Goal: Transaction & Acquisition: Book appointment/travel/reservation

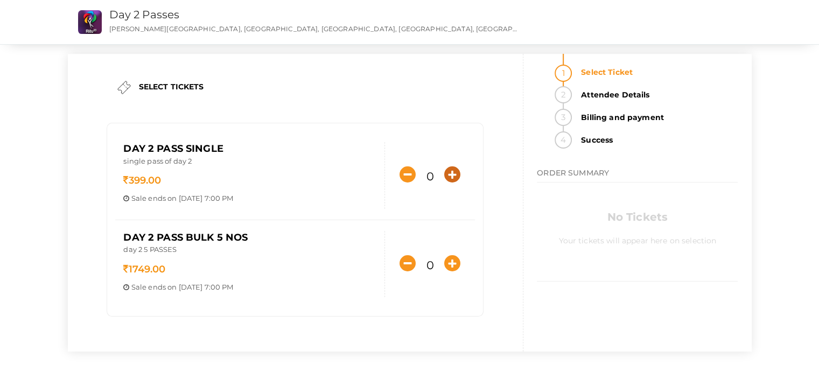
click at [451, 173] on icon "button" at bounding box center [452, 174] width 16 height 16
type input "1"
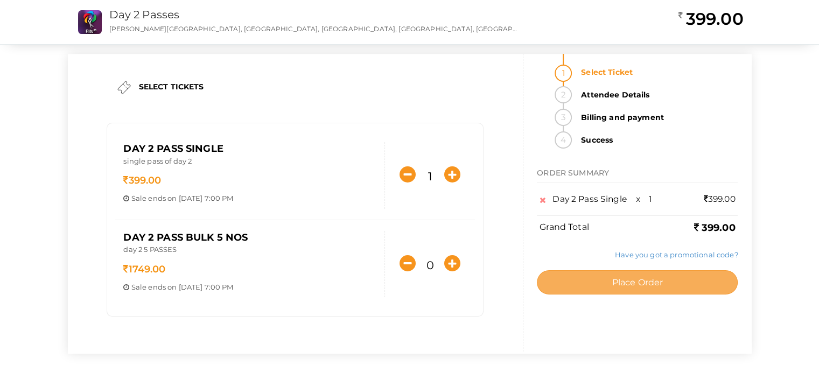
click at [639, 289] on button "Place Order" at bounding box center [637, 282] width 201 height 24
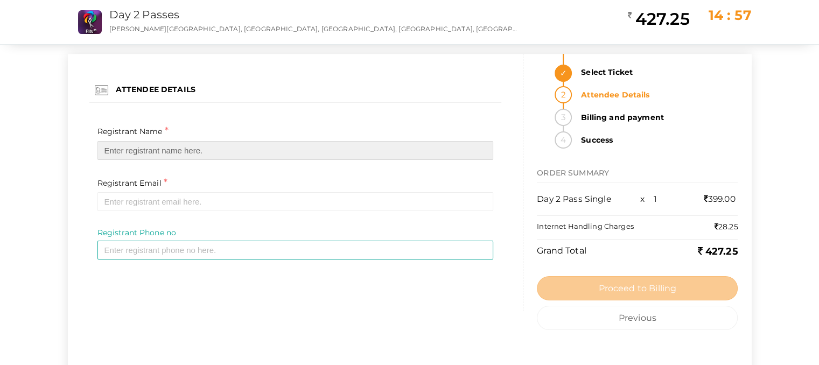
click at [216, 151] on input "text" at bounding box center [295, 150] width 396 height 19
click at [216, 152] on input "text" at bounding box center [295, 150] width 396 height 19
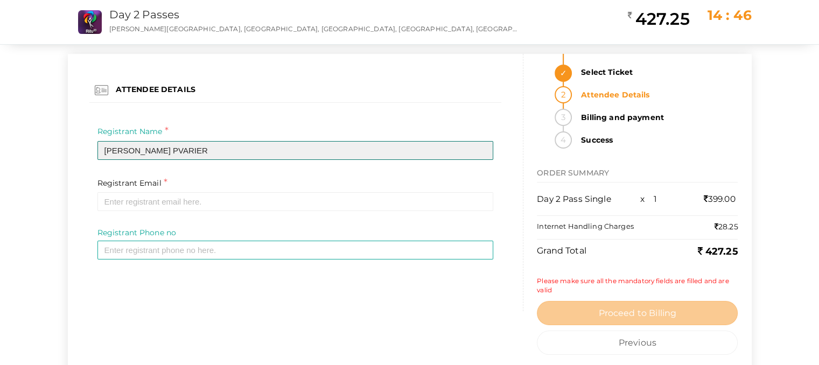
click at [136, 149] on input "ADITH PVARIER" at bounding box center [295, 150] width 396 height 19
type input "ADITH P VARIER"
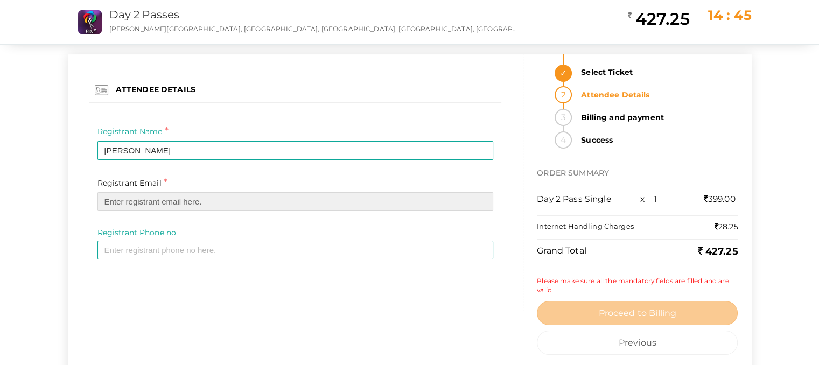
click at [167, 206] on input "email" at bounding box center [295, 201] width 396 height 19
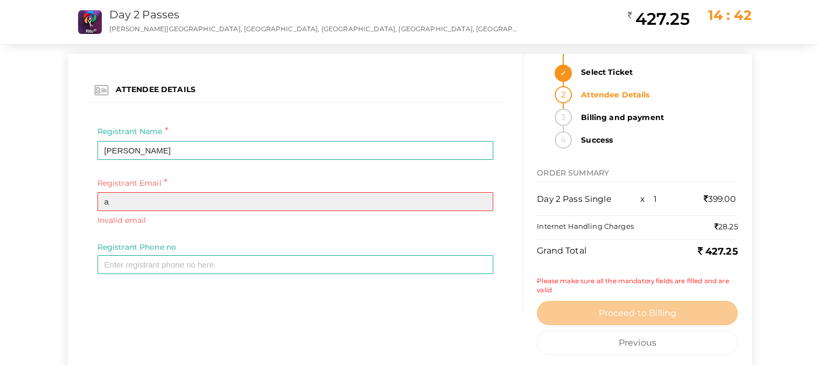
type input "adithpv2004@gmail.com"
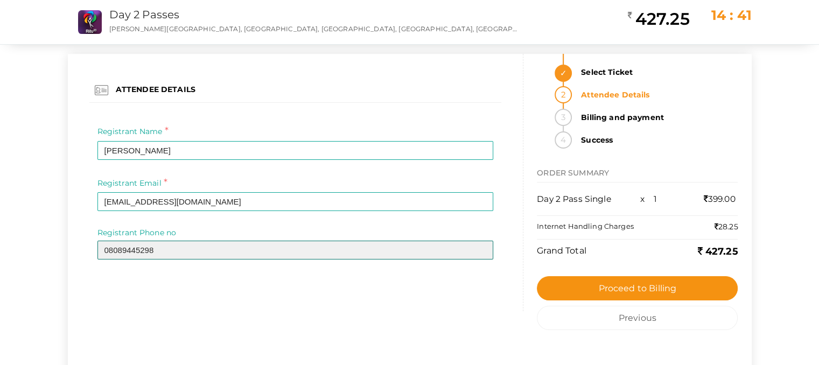
drag, startPoint x: 108, startPoint y: 249, endPoint x: 122, endPoint y: 252, distance: 14.8
click at [108, 249] on input "08089445298" at bounding box center [295, 250] width 396 height 19
type input "8089445298"
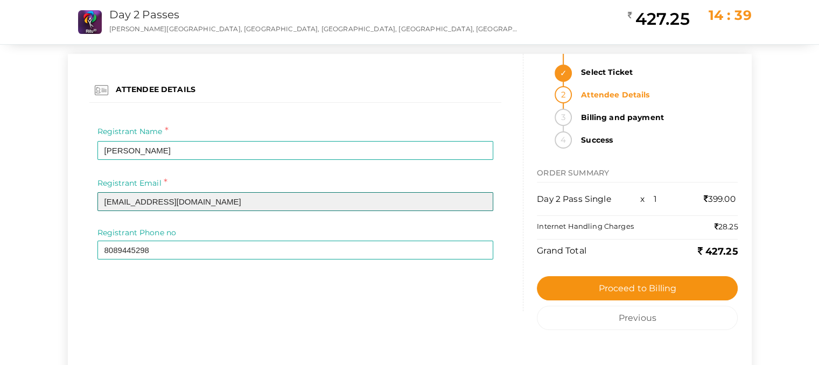
click at [225, 201] on input "adithpv2004@gmail.com" at bounding box center [295, 201] width 396 height 19
type input "adithpv2004@gmail.com"
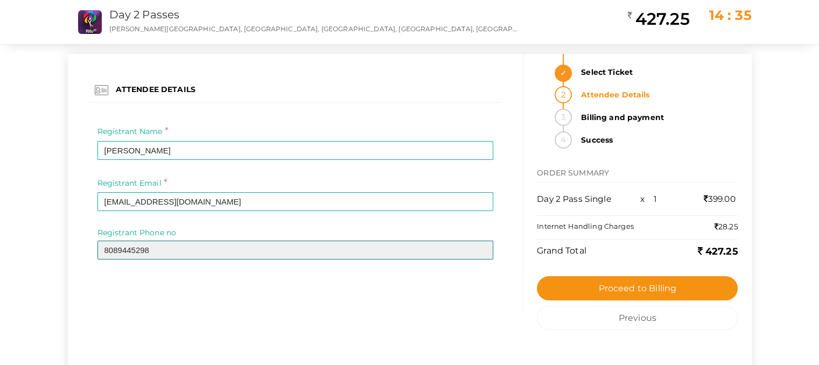
click at [285, 252] on input "8089445298" at bounding box center [295, 250] width 396 height 19
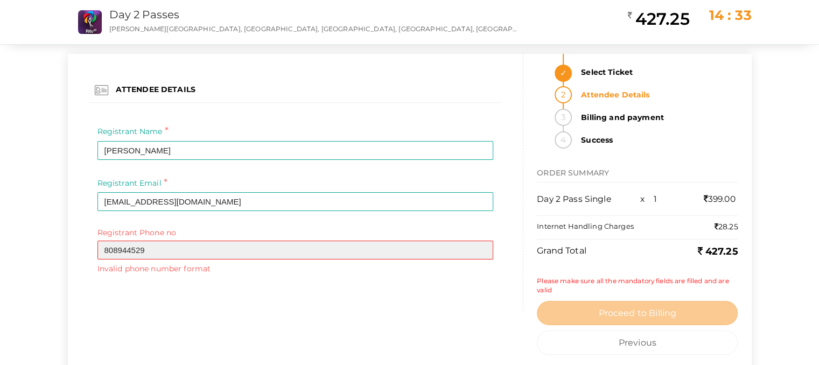
type input "8089445298"
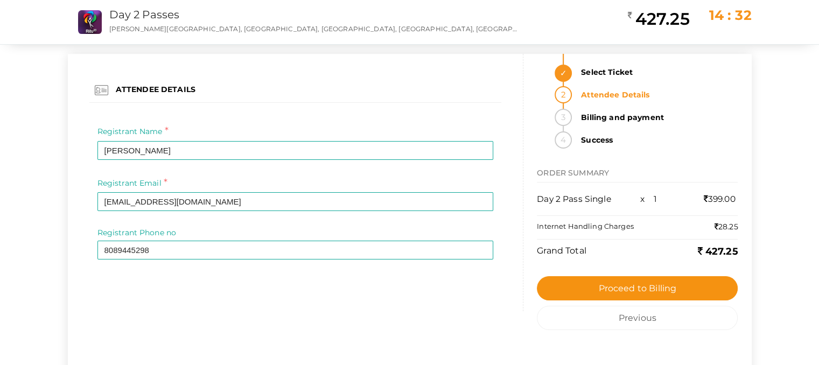
click at [325, 313] on div "ATTENDEE DETAILS Registrant Name * ADITH P VARIER Required Invalid Name. Please…" at bounding box center [410, 224] width 684 height 341
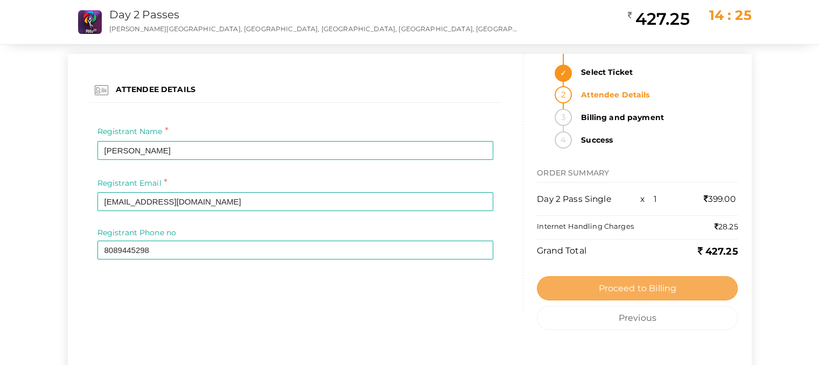
click at [607, 292] on span "Proceed to Billing" at bounding box center [637, 288] width 78 height 10
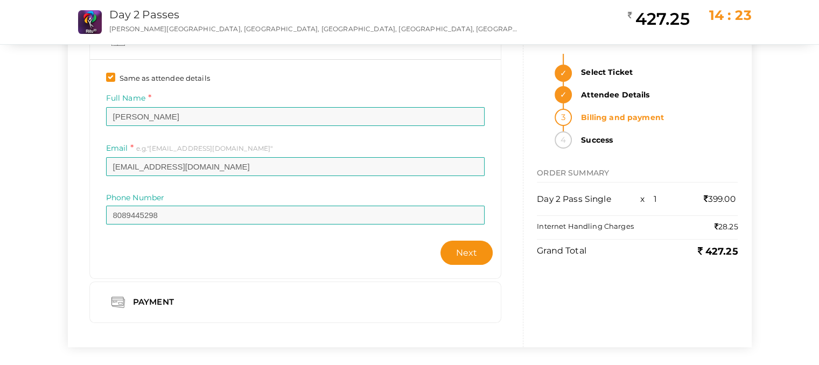
scroll to position [62, 0]
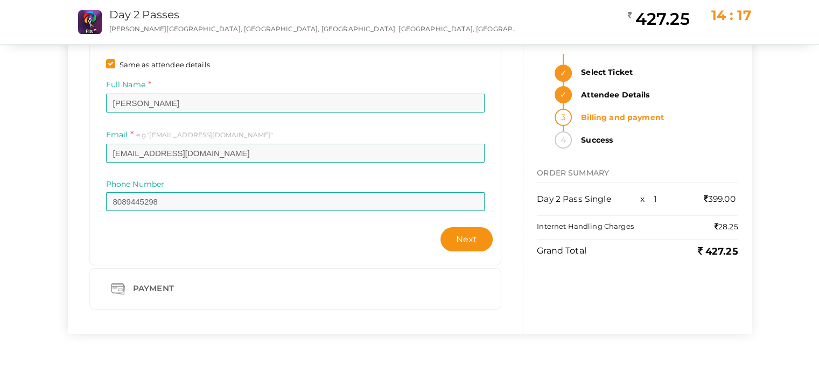
click at [143, 289] on div "Payment" at bounding box center [155, 288] width 60 height 13
click at [145, 287] on div "Payment" at bounding box center [155, 288] width 60 height 13
click at [469, 235] on span "Next" at bounding box center [467, 239] width 22 height 10
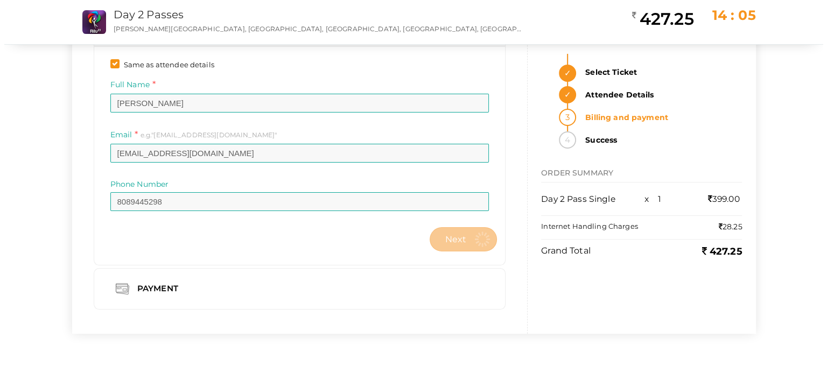
scroll to position [0, 0]
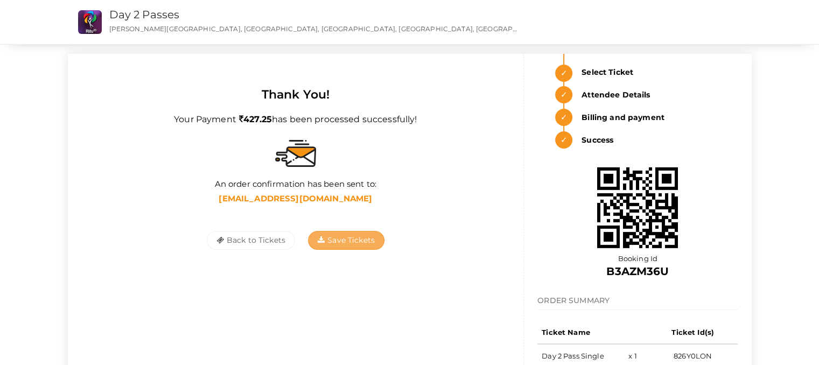
click at [319, 237] on icon "button" at bounding box center [321, 240] width 7 height 8
